Goal: Information Seeking & Learning: Learn about a topic

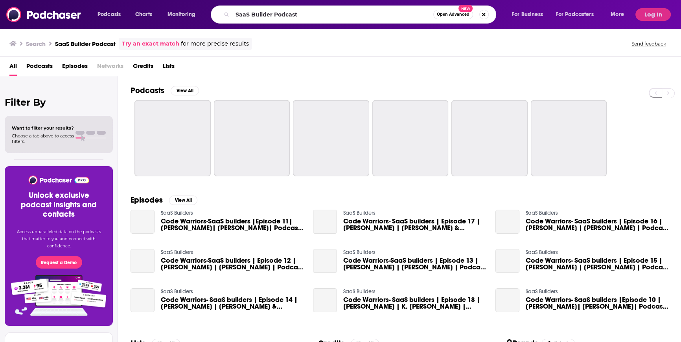
click at [229, 14] on div "SaaS Builder Podcast Open Advanced New" at bounding box center [353, 15] width 285 height 18
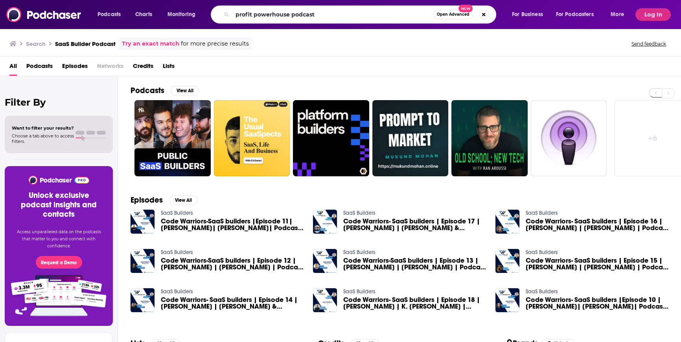
type input "profit powerhouse podcast"
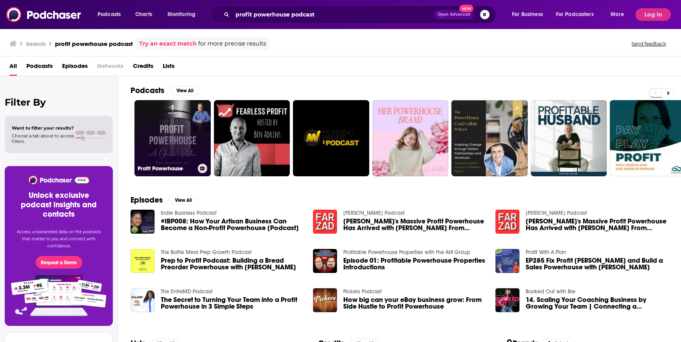
click at [182, 121] on link "Profit Powerhouse" at bounding box center [172, 138] width 76 height 76
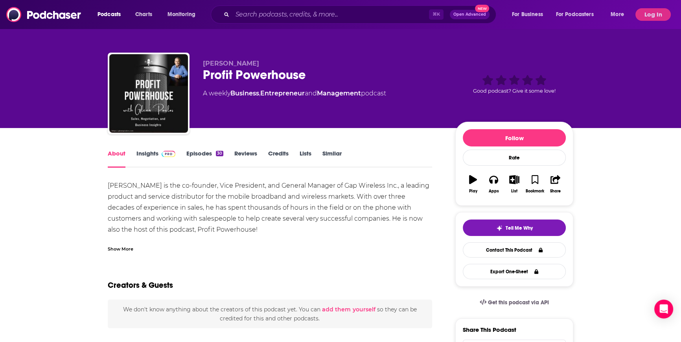
click at [127, 248] on div "Show More" at bounding box center [121, 248] width 26 height 7
